Goal: Information Seeking & Learning: Learn about a topic

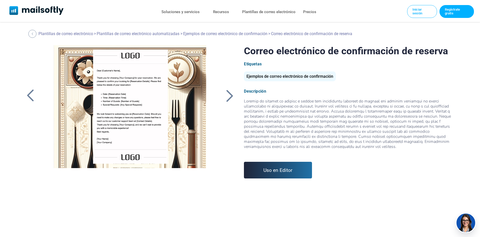
click at [114, 96] on div at bounding box center [129, 108] width 169 height 126
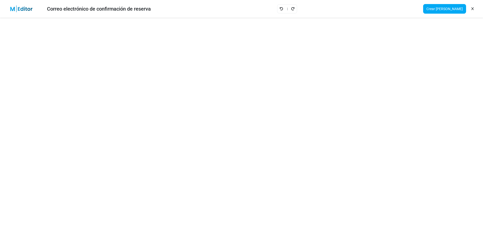
click at [475, 10] on link at bounding box center [472, 9] width 5 height 9
drag, startPoint x: 472, startPoint y: 4, endPoint x: 472, endPoint y: 7, distance: 3.0
click at [472, 6] on div "Crear campaña" at bounding box center [449, 9] width 60 height 14
click at [472, 9] on icon at bounding box center [473, 9] width 2 height 0
click at [473, 9] on icon at bounding box center [473, 9] width 2 height 0
